Goal: Task Accomplishment & Management: Manage account settings

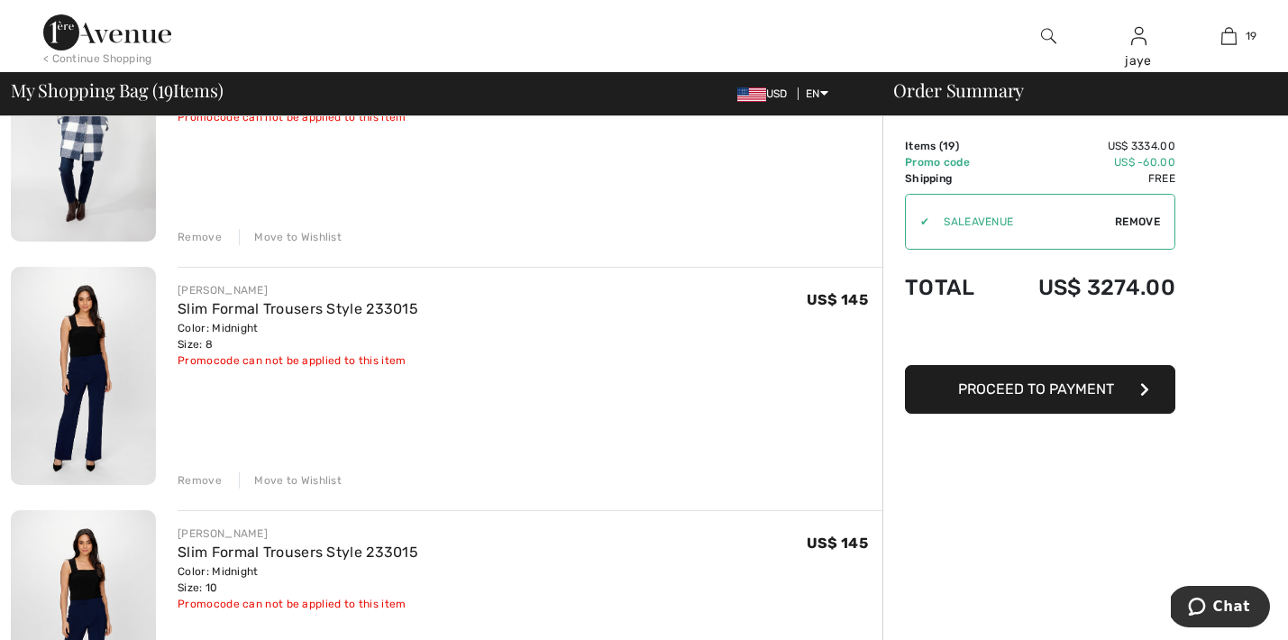
click at [328, 236] on div "Move to Wishlist" at bounding box center [290, 237] width 103 height 16
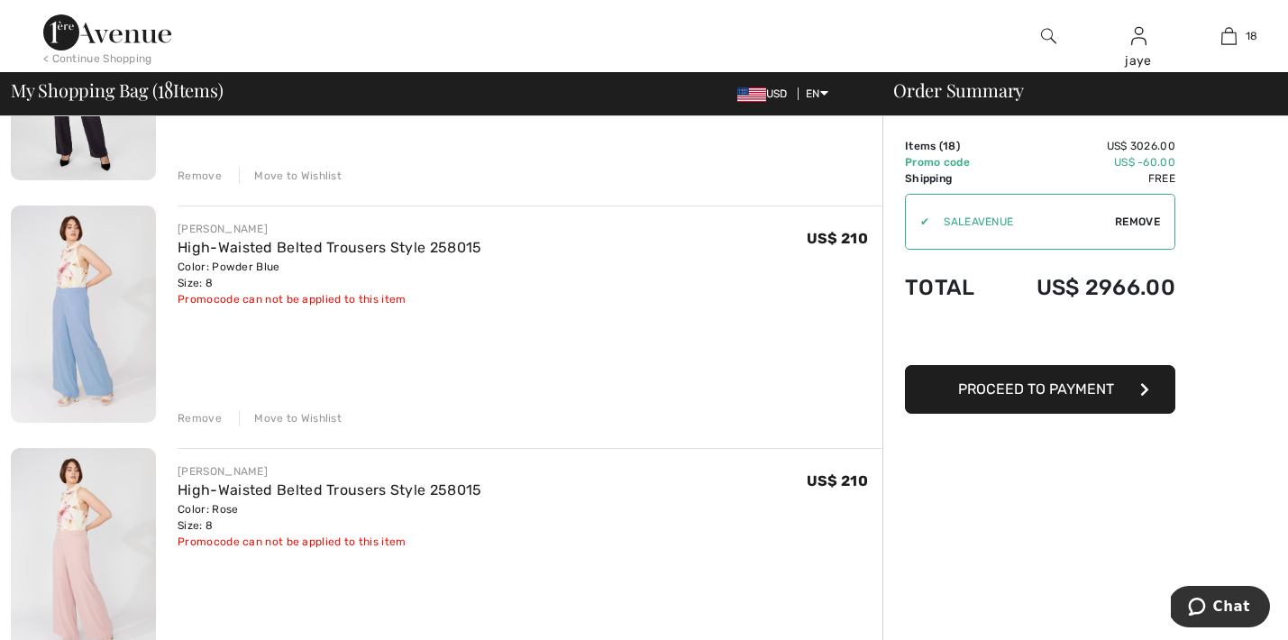
scroll to position [1035, 0]
click at [324, 417] on div "Move to Wishlist" at bounding box center [290, 415] width 103 height 16
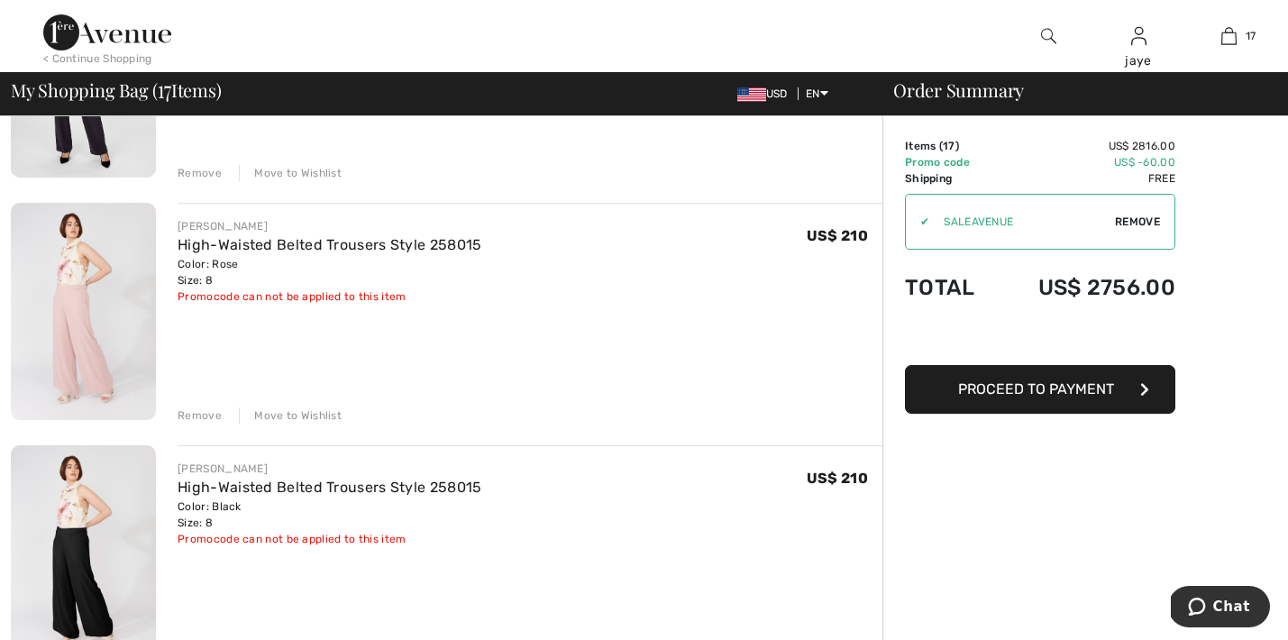
click at [318, 420] on div "Move to Wishlist" at bounding box center [290, 415] width 103 height 16
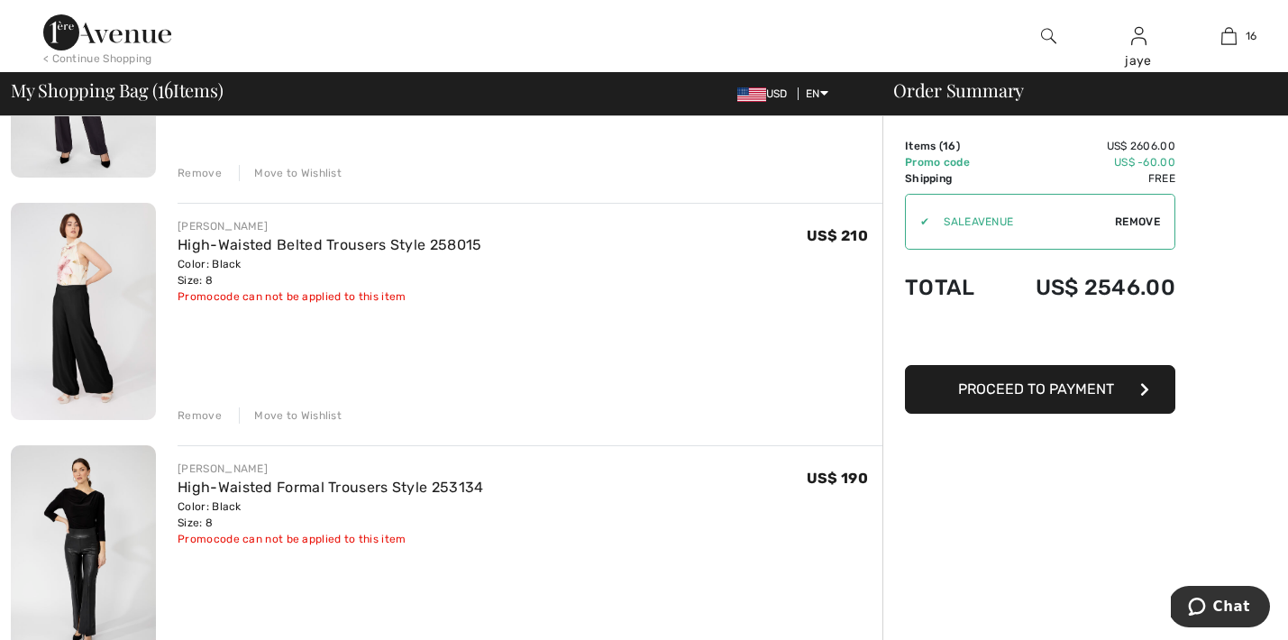
click at [318, 420] on div "Move to Wishlist" at bounding box center [290, 415] width 103 height 16
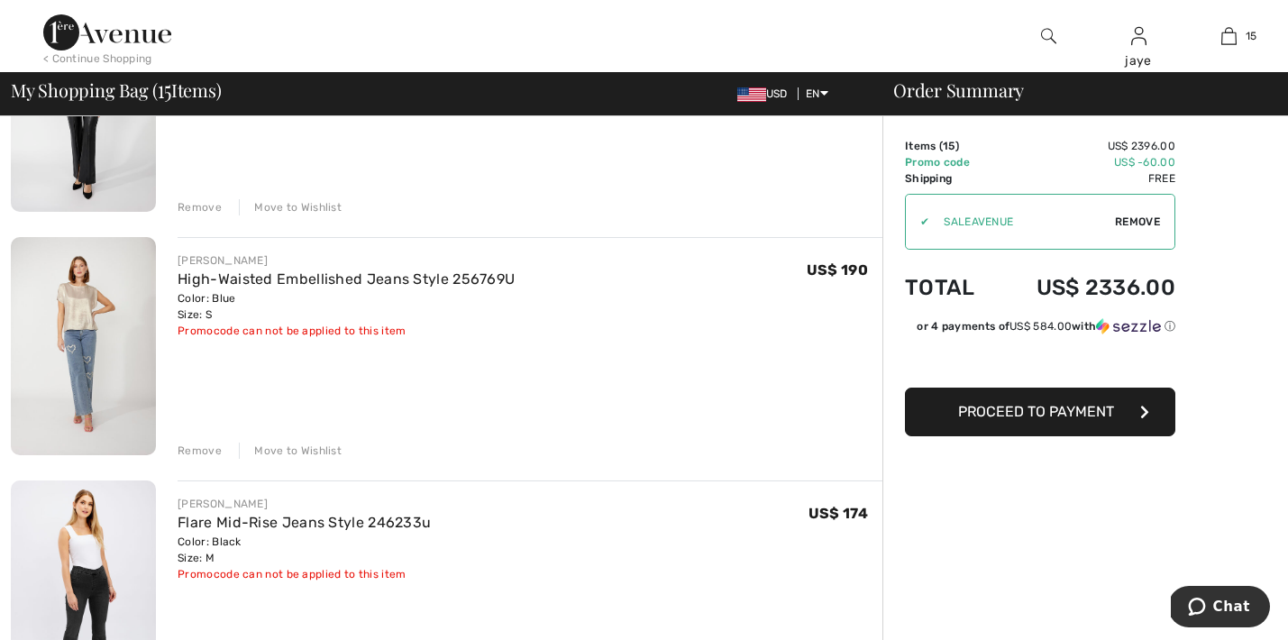
scroll to position [1487, 0]
click at [322, 451] on div "Move to Wishlist" at bounding box center [290, 450] width 103 height 16
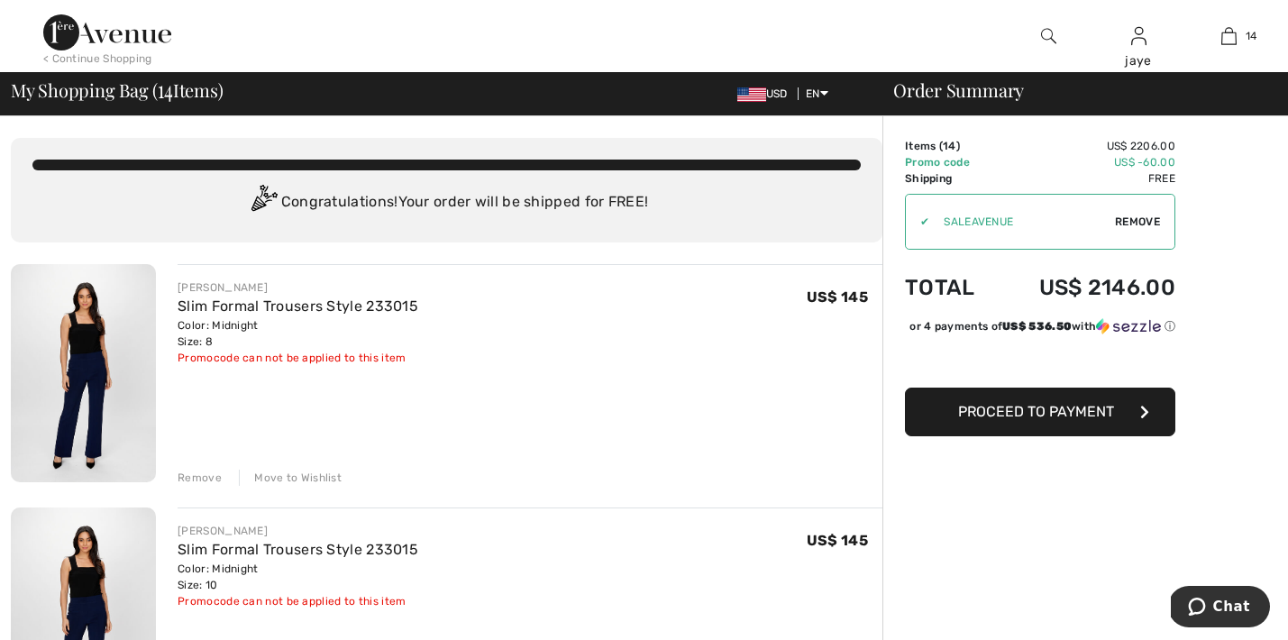
scroll to position [0, 0]
click at [308, 478] on div "Move to Wishlist" at bounding box center [290, 478] width 103 height 16
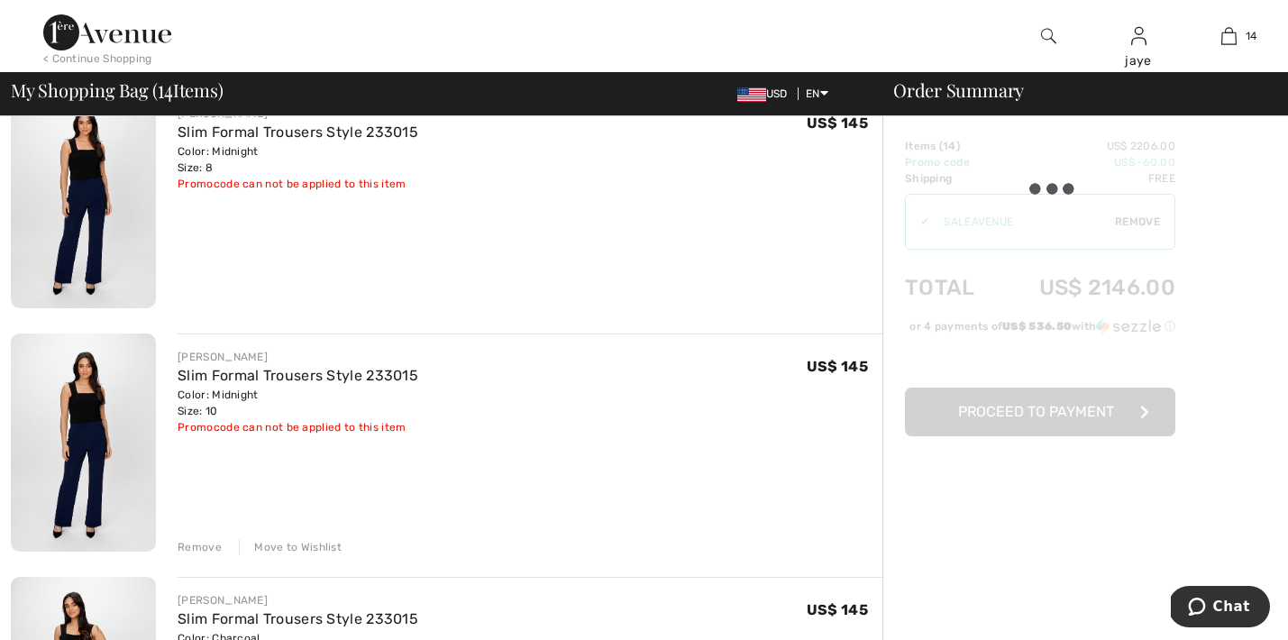
scroll to position [177, 0]
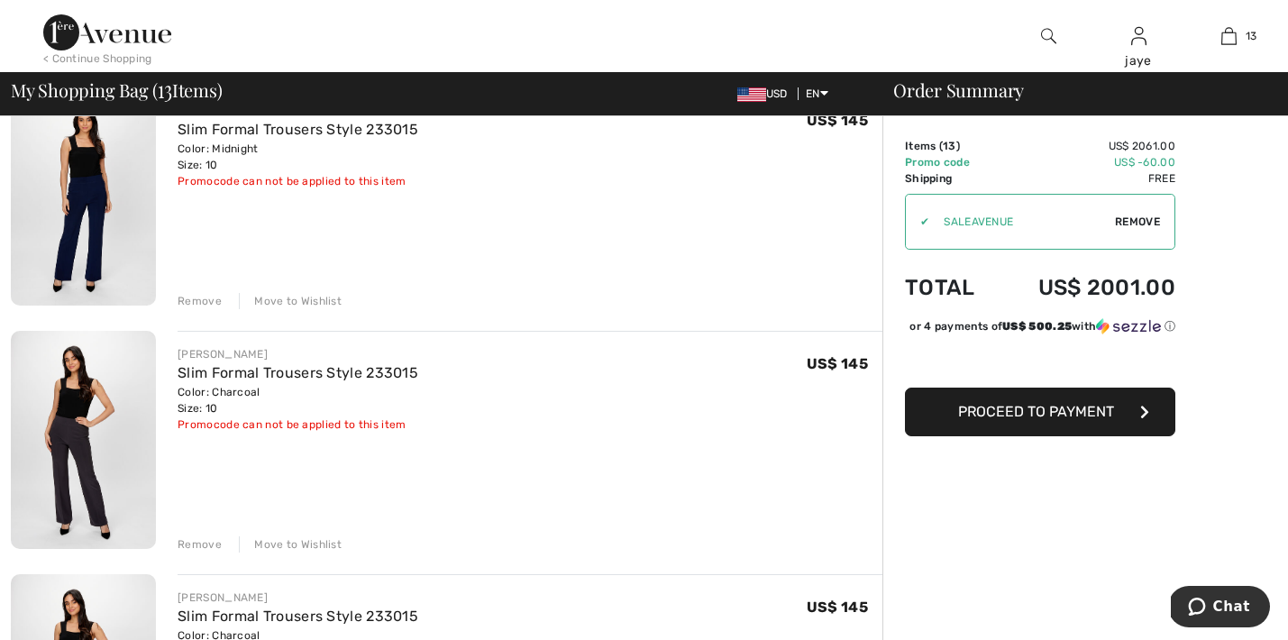
click at [316, 300] on div "Move to Wishlist" at bounding box center [290, 301] width 103 height 16
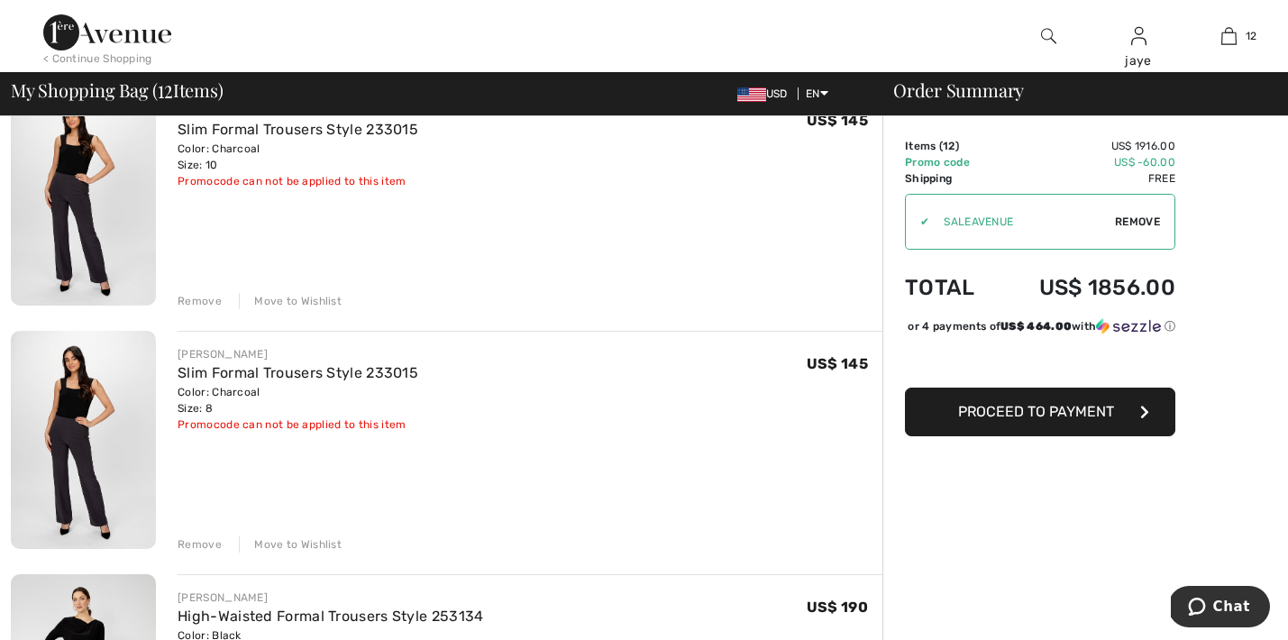
click at [312, 299] on div "Move to Wishlist" at bounding box center [290, 301] width 103 height 16
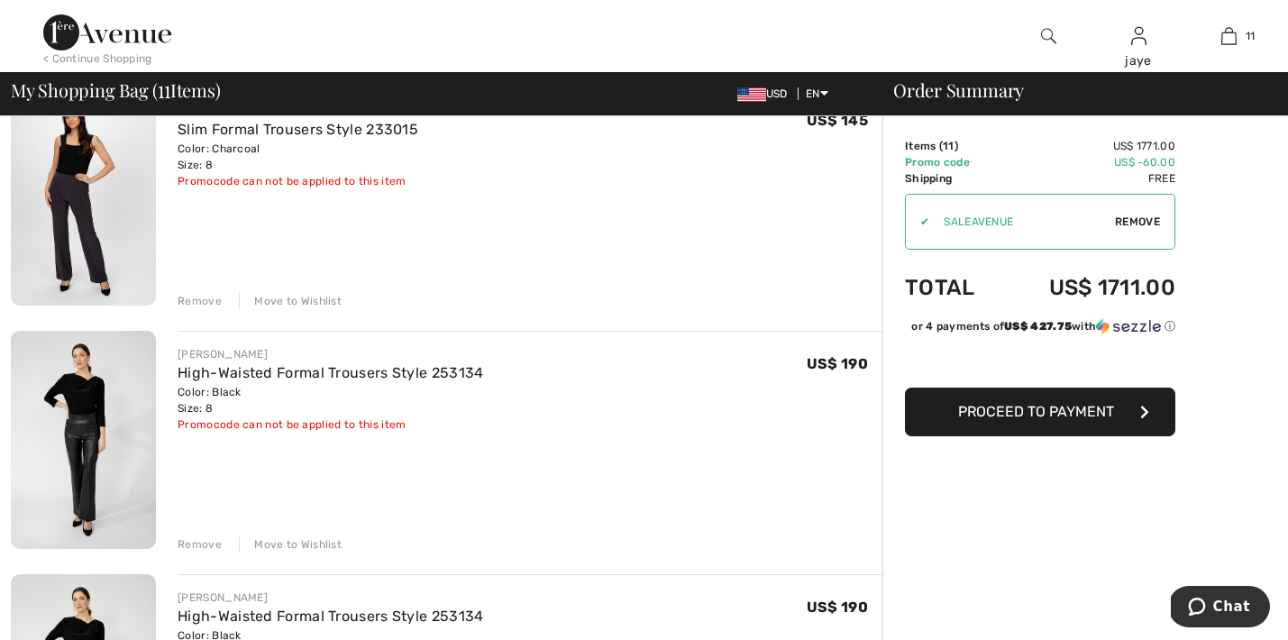
click at [323, 305] on div "Move to Wishlist" at bounding box center [290, 301] width 103 height 16
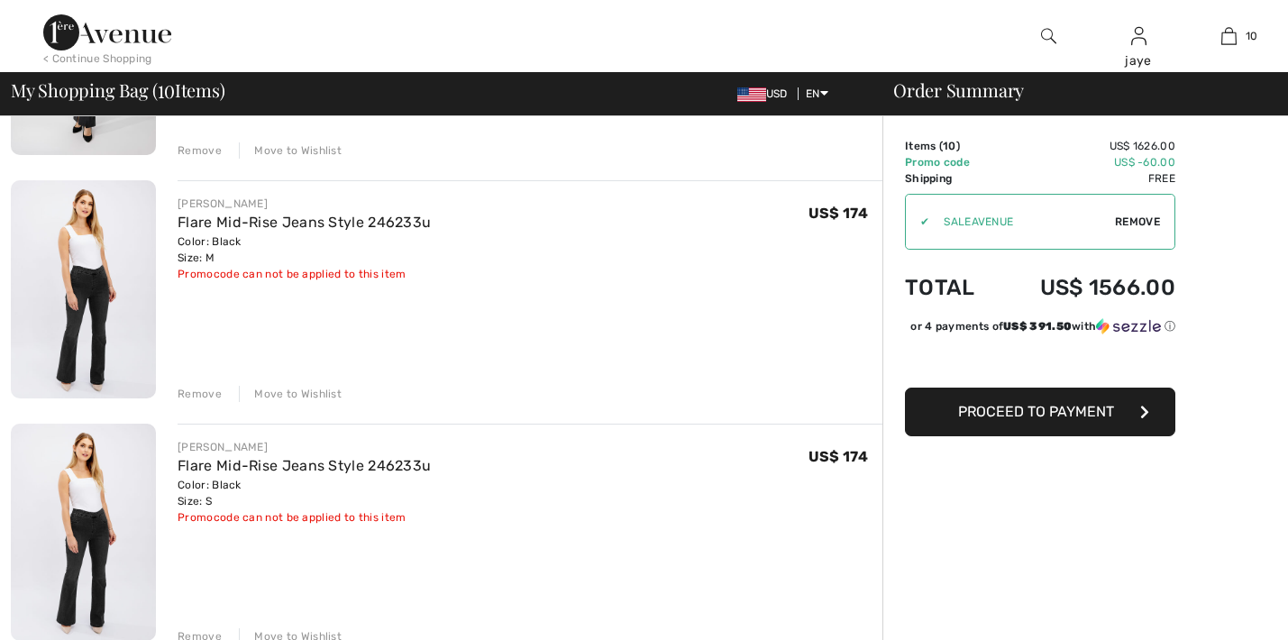
scroll to position [0, 0]
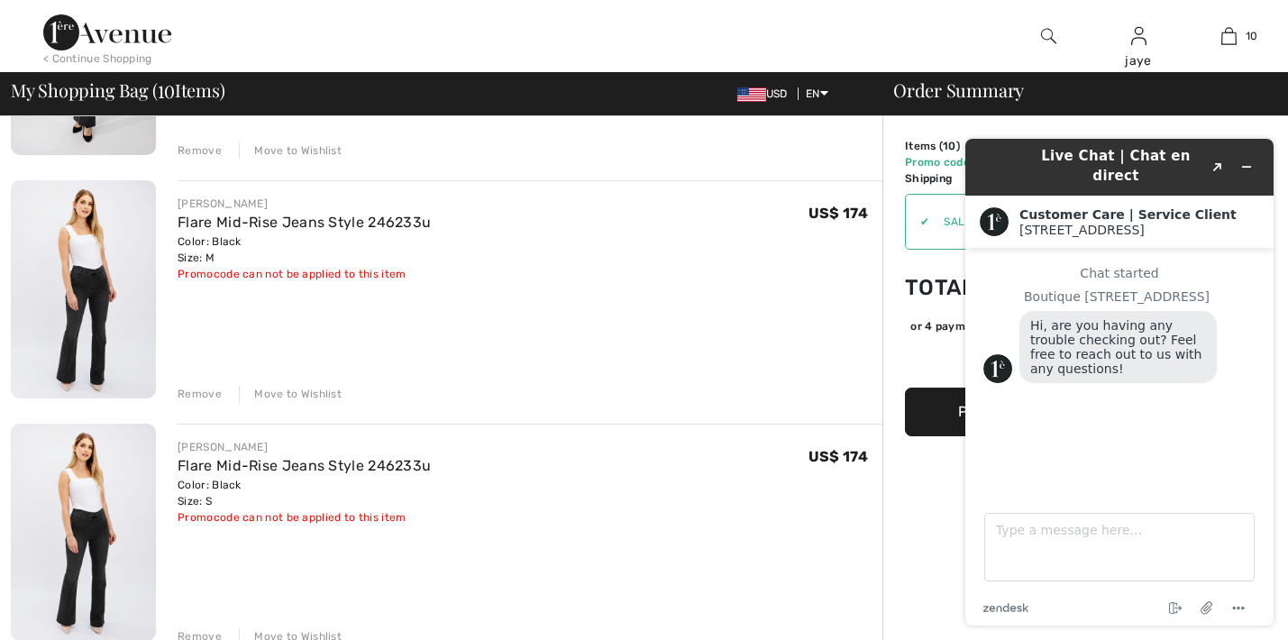
click at [687, 327] on div "[PERSON_NAME] Flare Mid-Rise Jeans Style 246233u Color: Black Size: M Final Sal…" at bounding box center [530, 291] width 705 height 222
